Goal: Subscribe to service/newsletter

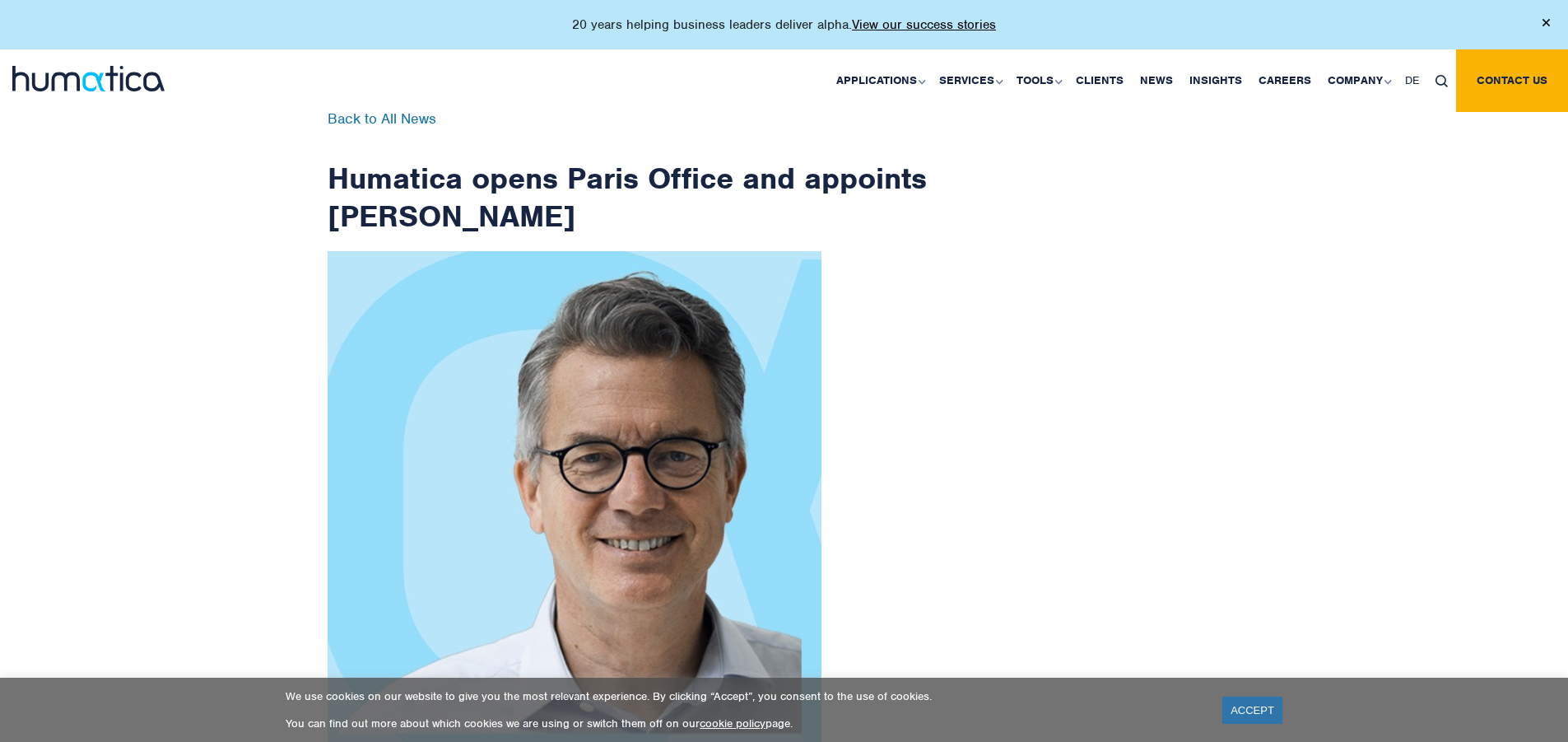
scroll to position [2626, 0]
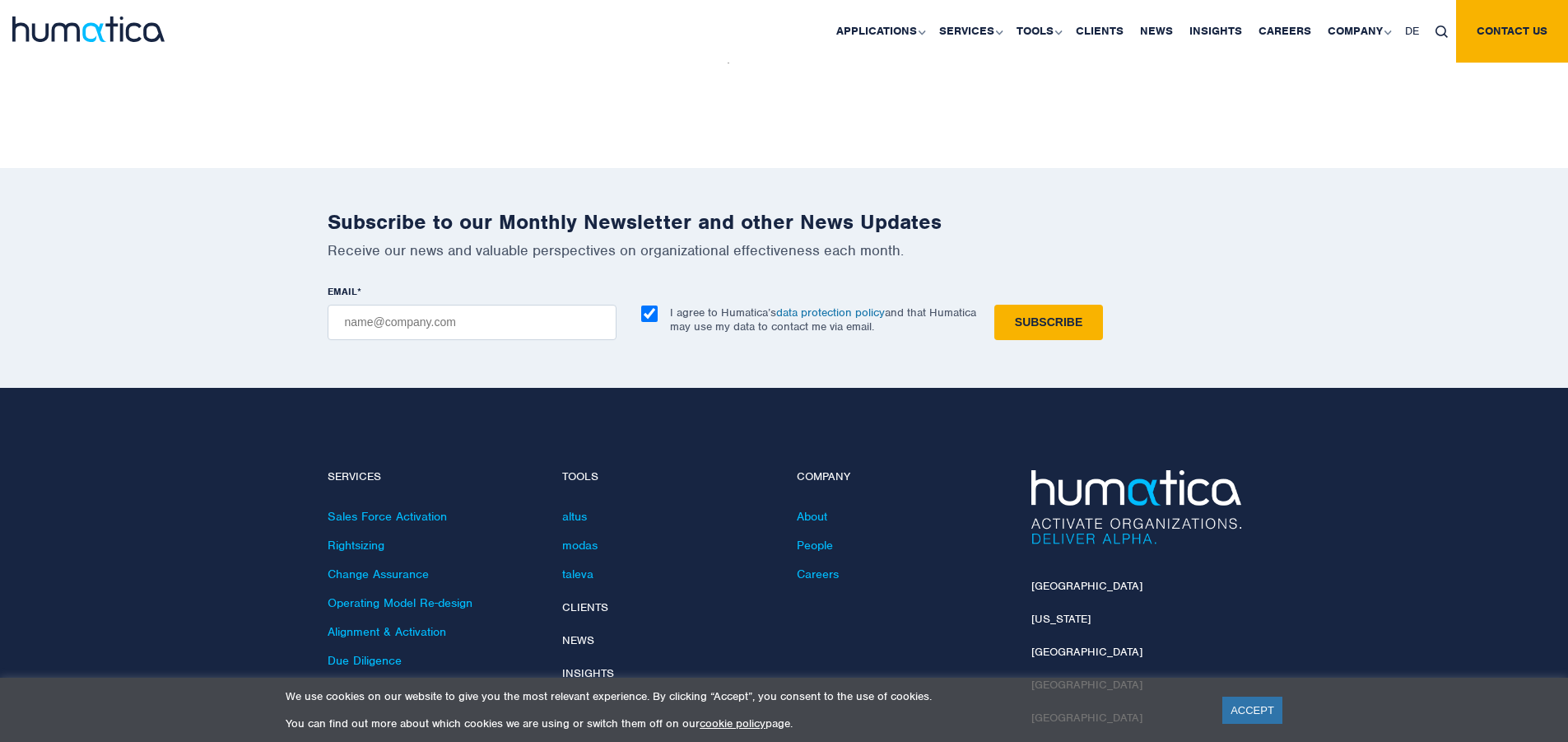
checkbox input "true"
type input "[EMAIL_ADDRESS][DOMAIN_NAME]"
click at [994, 305] on input "Subscribe" at bounding box center [1048, 323] width 109 height 36
